Goal: Task Accomplishment & Management: Use online tool/utility

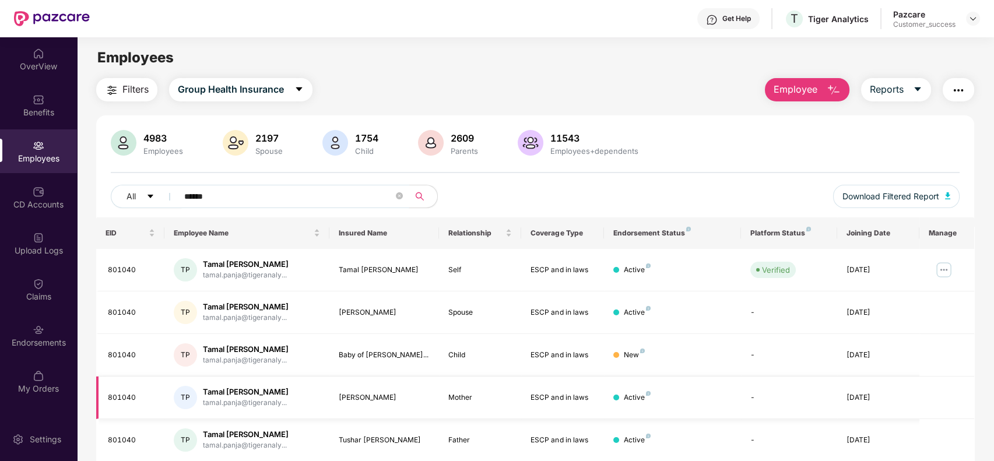
scroll to position [42, 0]
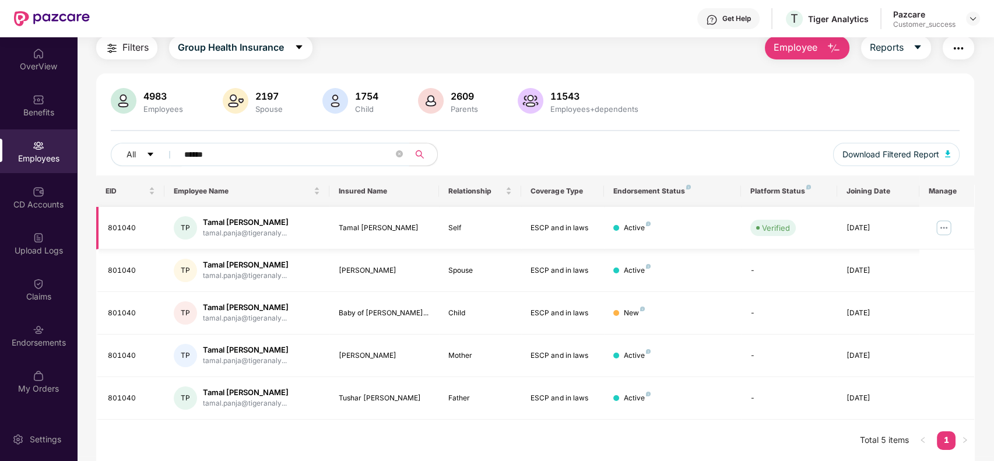
type input "******"
click at [943, 227] on img at bounding box center [944, 228] width 19 height 19
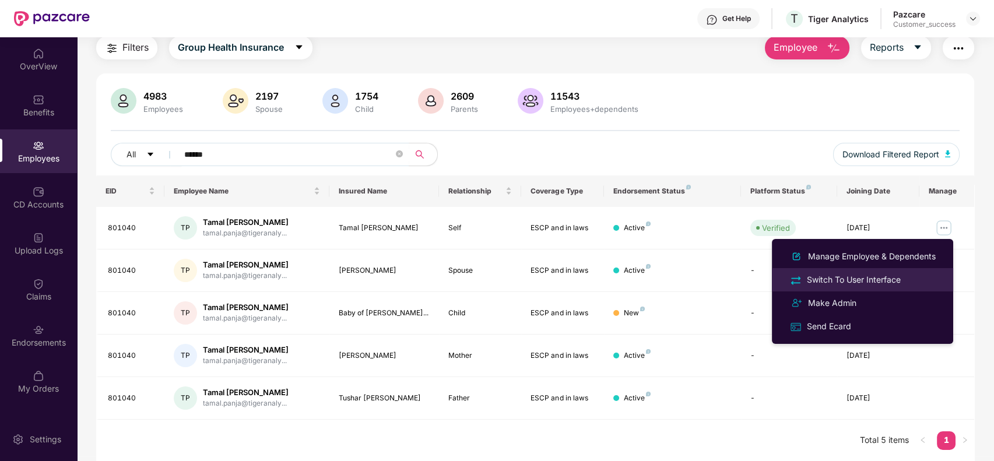
click at [905, 279] on div "Switch To User Interface" at bounding box center [862, 279] width 151 height 13
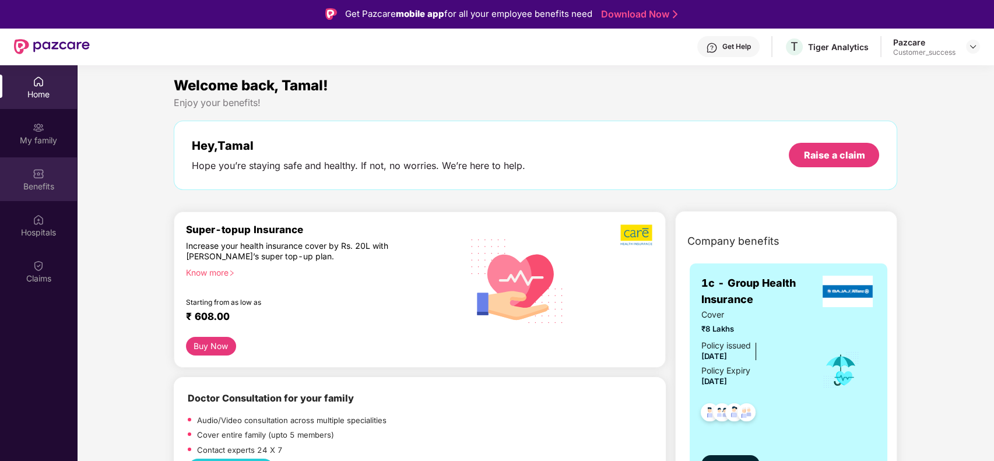
click at [22, 181] on div "Benefits" at bounding box center [38, 187] width 77 height 12
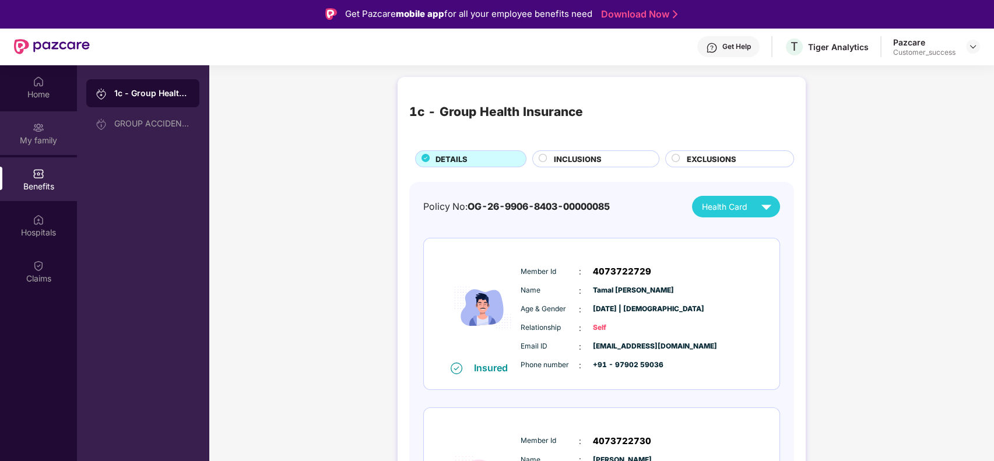
click at [37, 153] on div "My family" at bounding box center [38, 133] width 77 height 44
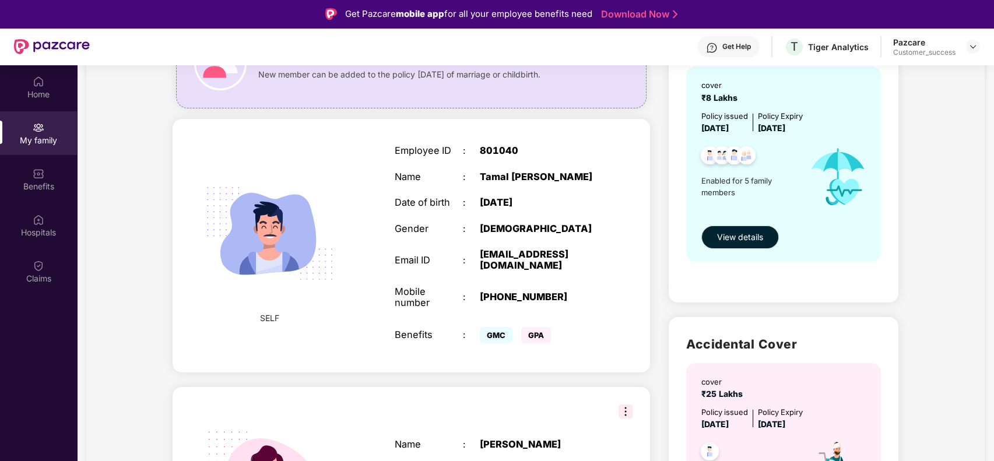
scroll to position [142, 0]
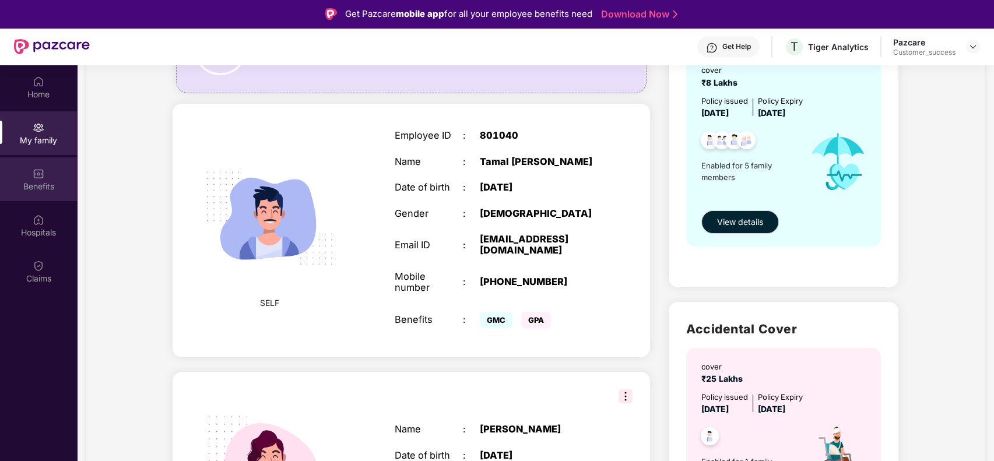
click at [45, 187] on div "Benefits" at bounding box center [38, 187] width 77 height 12
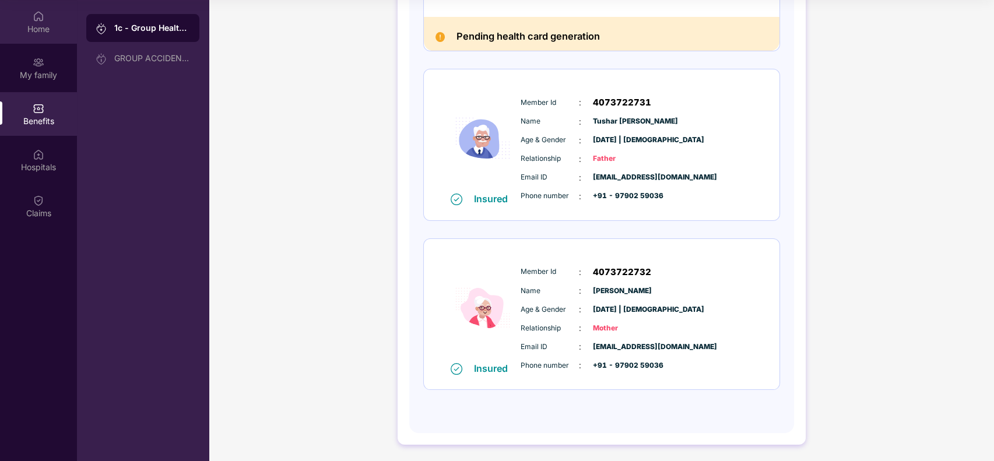
scroll to position [0, 0]
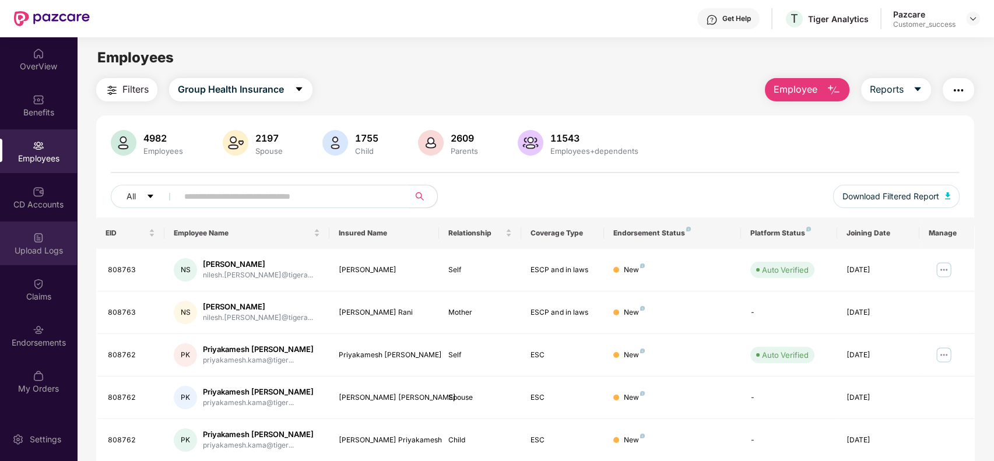
click at [54, 247] on div "Upload Logs" at bounding box center [38, 251] width 77 height 12
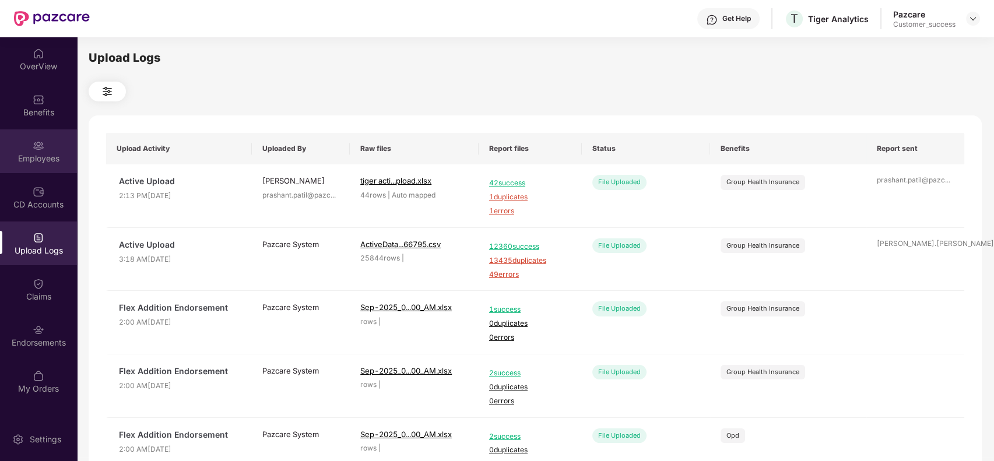
click at [19, 152] on div "Employees" at bounding box center [38, 151] width 77 height 44
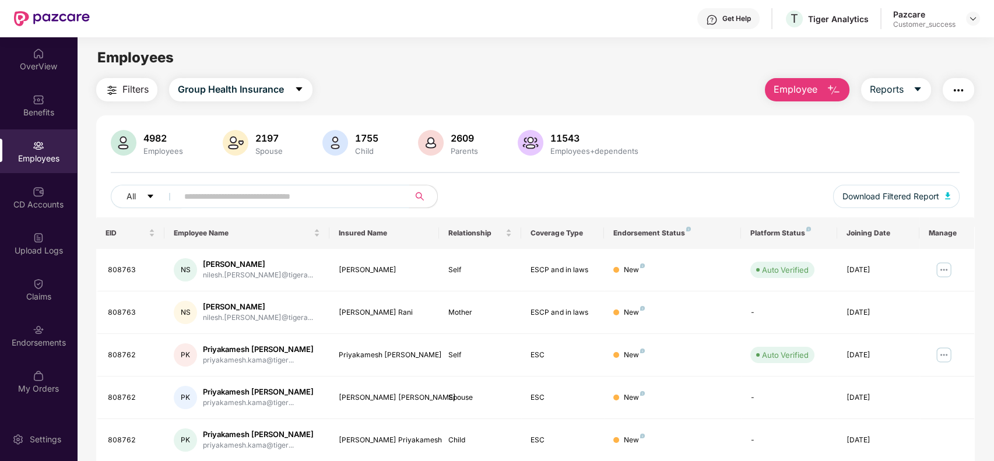
click at [228, 187] on span at bounding box center [289, 196] width 239 height 23
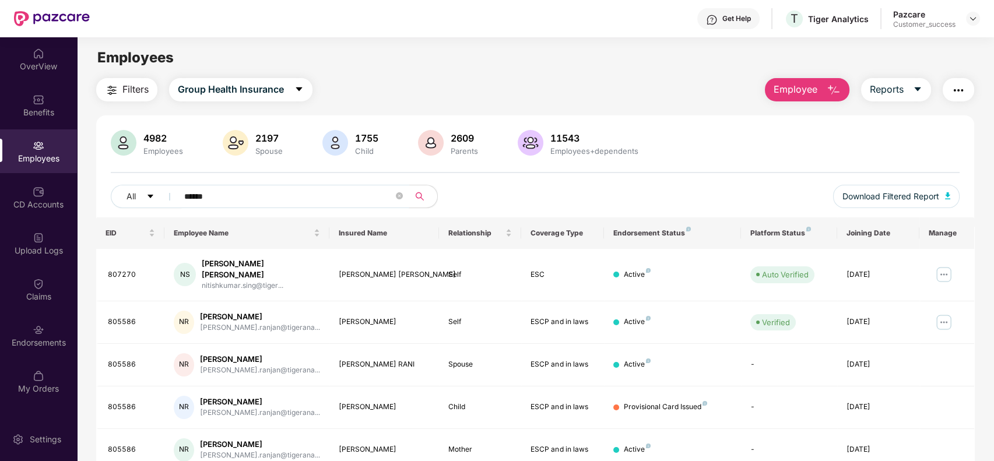
type input "******"
